Goal: Task Accomplishment & Management: Manage account settings

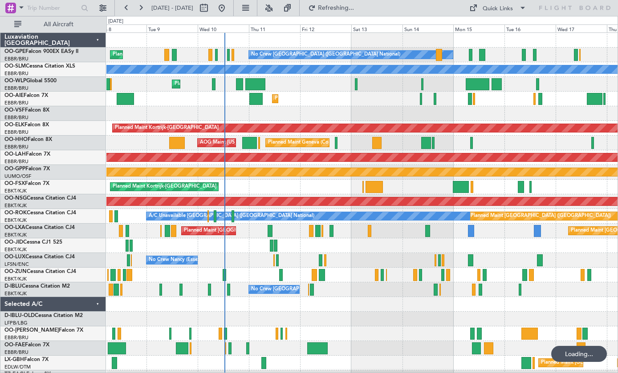
click at [228, 56] on div at bounding box center [228, 55] width 3 height 12
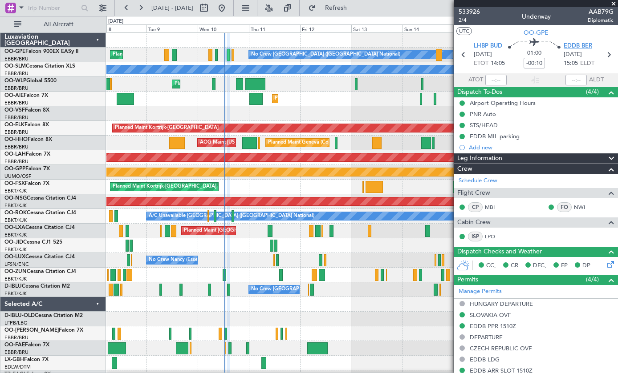
click at [582, 46] on span "EDDB BER" at bounding box center [577, 46] width 28 height 9
click at [612, 54] on icon at bounding box center [608, 55] width 12 height 12
type input "0"
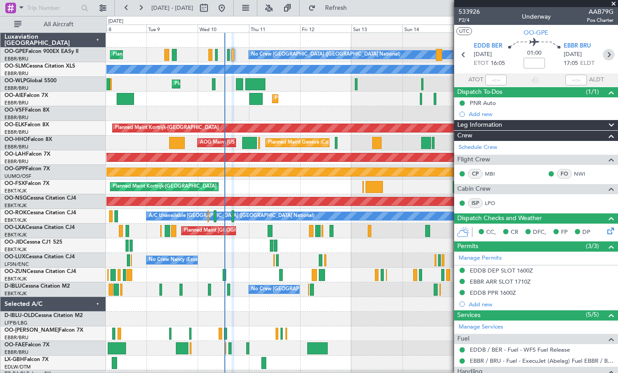
click at [246, 87] on div at bounding box center [255, 84] width 20 height 12
type input "-00:30"
type input "2"
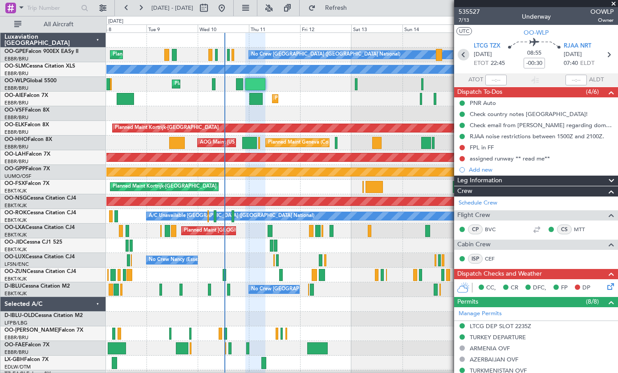
click at [464, 54] on icon at bounding box center [463, 55] width 12 height 12
type input "-00:10"
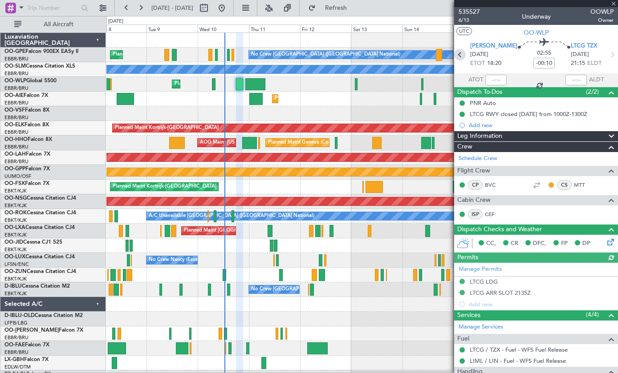
scroll to position [12, 0]
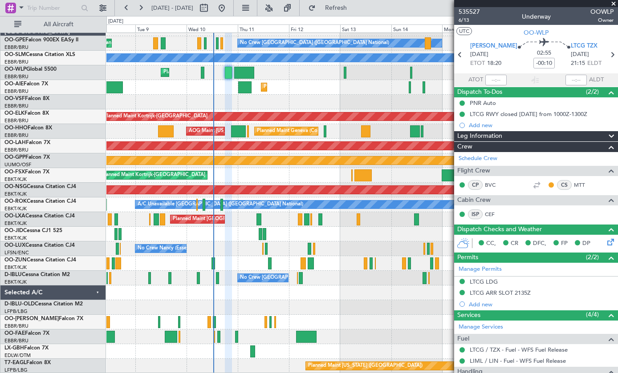
click at [616, 1] on span at bounding box center [613, 4] width 9 height 8
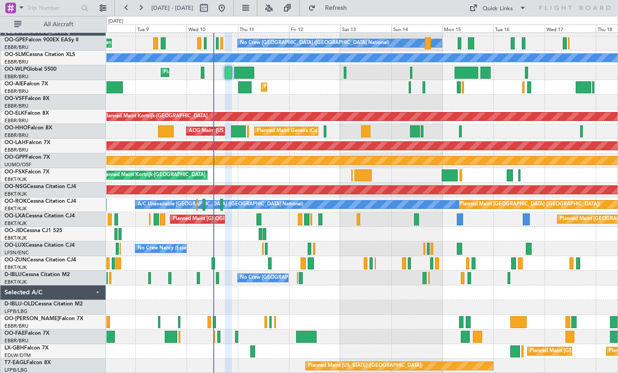
type input "0"
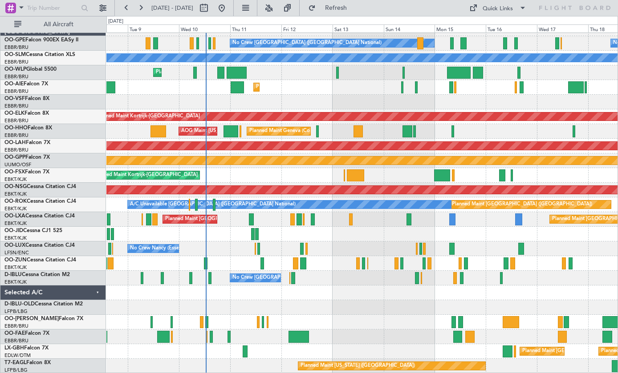
click at [198, 35] on div at bounding box center [361, 28] width 511 height 15
click at [201, 42] on div "Planned Maint [GEOGRAPHIC_DATA] ([GEOGRAPHIC_DATA] National) No Crew [GEOGRAPHI…" at bounding box center [361, 43] width 511 height 15
click at [198, 42] on div at bounding box center [197, 43] width 3 height 12
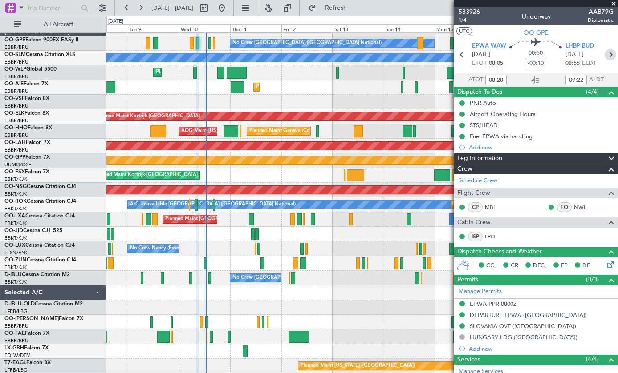
click at [616, 53] on icon at bounding box center [610, 55] width 12 height 12
type input "10"
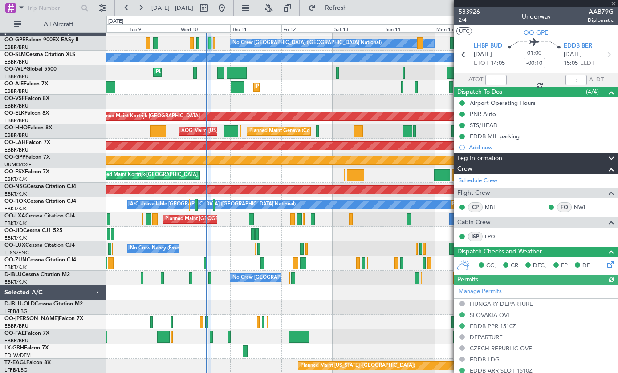
click at [617, 48] on section "LHBP BUD [DATE] ETOT 14:05 01:00 -00:10 EDDB BER [DATE] 15:05 ELDT" at bounding box center [536, 55] width 164 height 35
click at [463, 53] on icon at bounding box center [463, 55] width 12 height 12
type input "08:28"
type input "09:22"
type input "9"
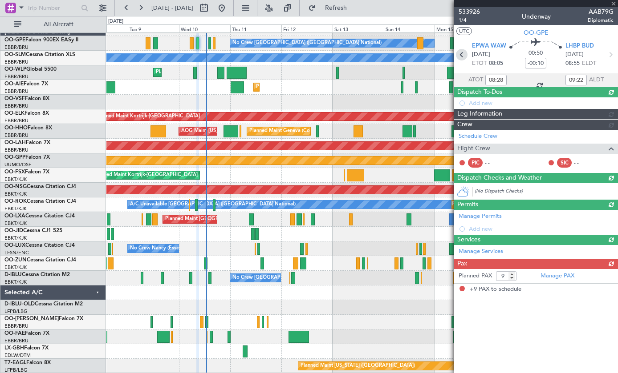
click at [460, 54] on icon at bounding box center [462, 55] width 12 height 12
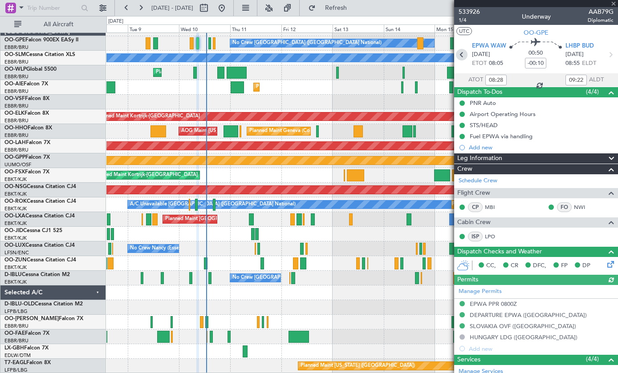
type input "+00:05"
type input "05:23"
type input "06:51"
type input "0"
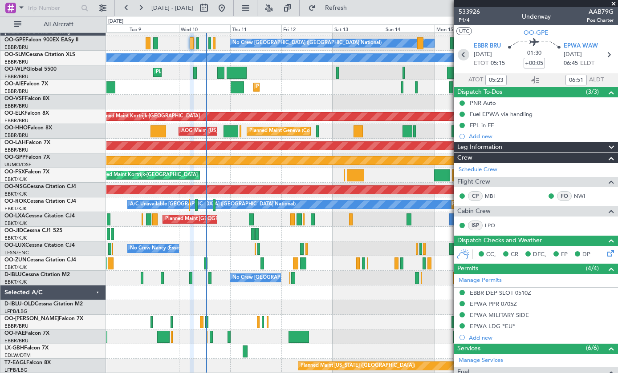
scroll to position [0, 0]
click at [146, 37] on div at bounding box center [147, 43] width 5 height 12
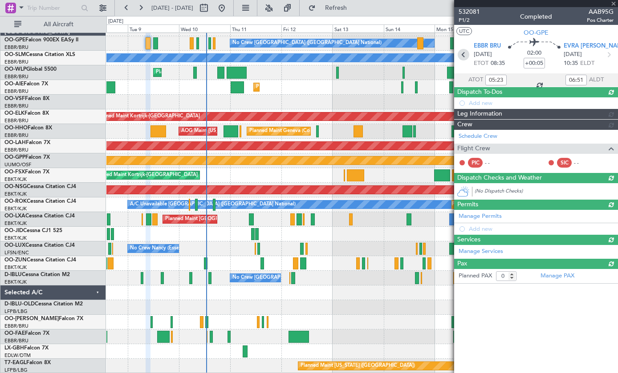
type input "08:40"
type input "10:37"
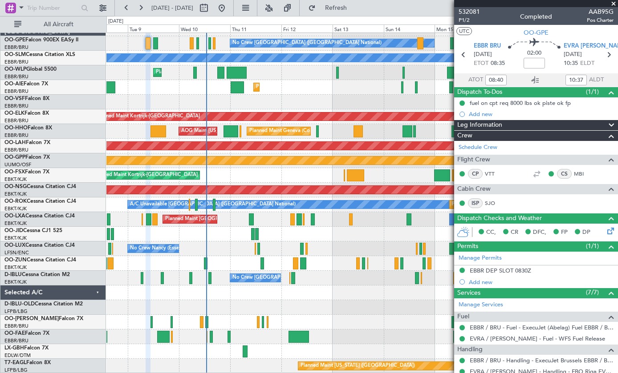
click at [615, 2] on span at bounding box center [613, 4] width 9 height 8
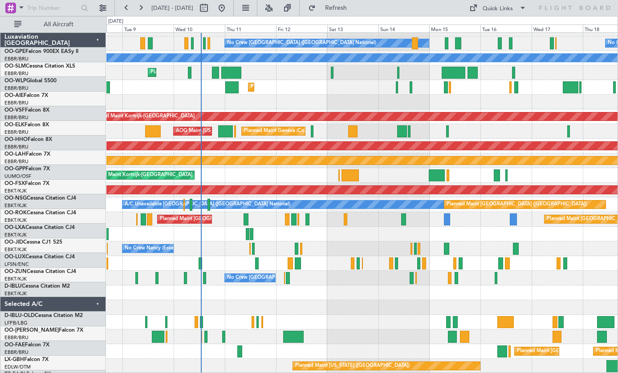
scroll to position [12, 0]
